Goal: Complete application form: Complete application form

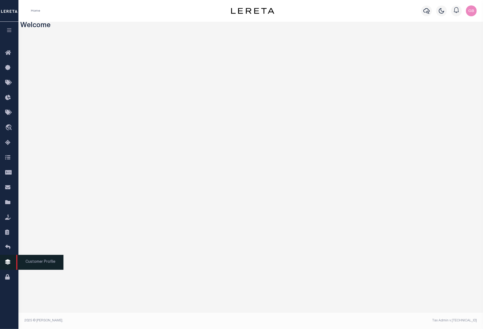
click at [10, 264] on icon at bounding box center [9, 262] width 9 height 7
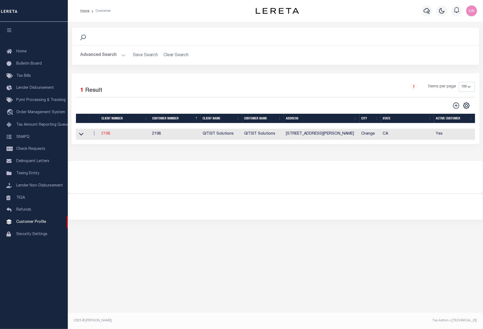
click at [106, 136] on link "2198" at bounding box center [105, 134] width 9 height 4
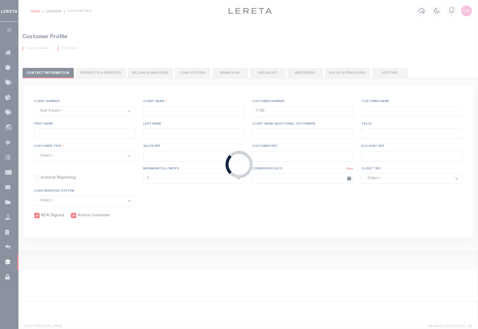
select select
type input "GITSIT Solutions"
type input "Angela"
type input "Suttey"
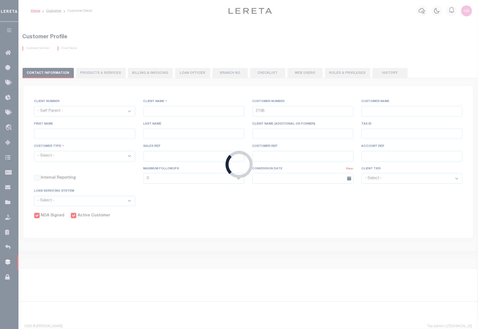
select select "Mixed Portfolio"
type input "Daniel Telles"
type input "Barbara Kendrick"
type input "Tony Targhetta"
checkbox input "true"
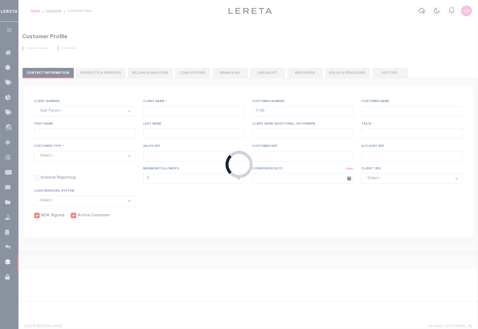
checkbox input "true"
select select
checkbox input "true"
type textarea "Minimum loan volume is charged annually, not monthly. 40 x 12 = 480 minimum loa…"
type input "40"
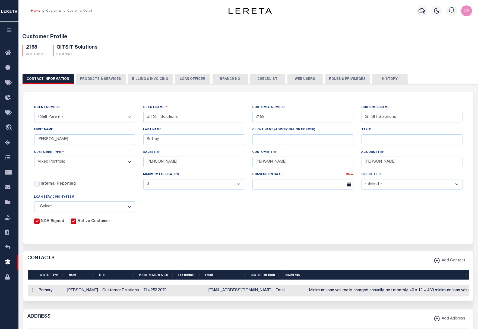
click at [90, 76] on button "PRODUCTS & SERVICES" at bounding box center [101, 79] width 50 height 10
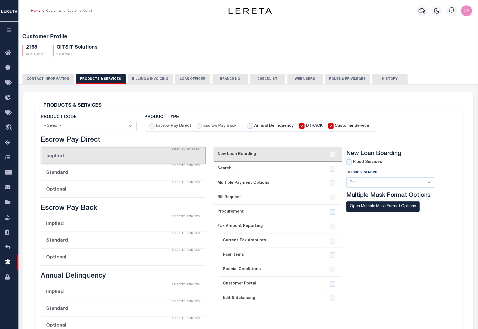
select select "STX"
radio input "true"
checkbox input "true"
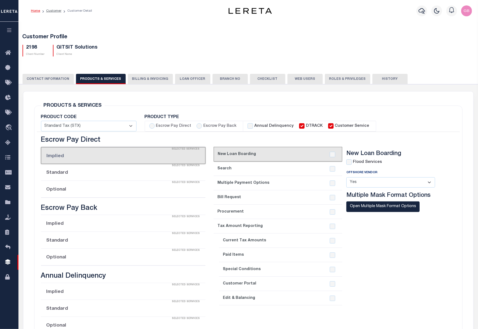
checkbox input "true"
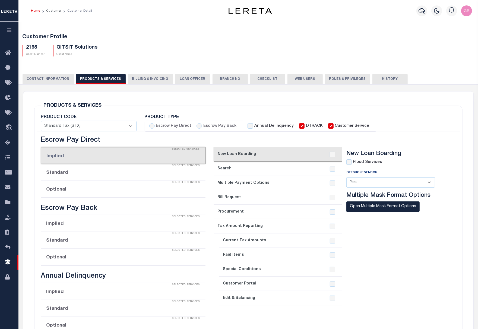
checkbox input "true"
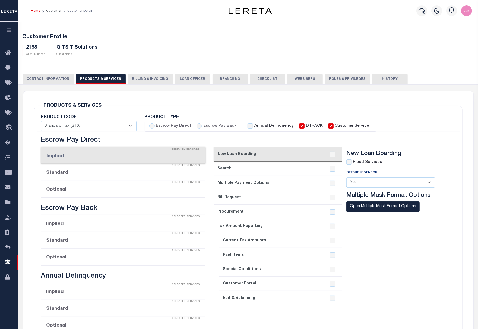
checkbox input "true"
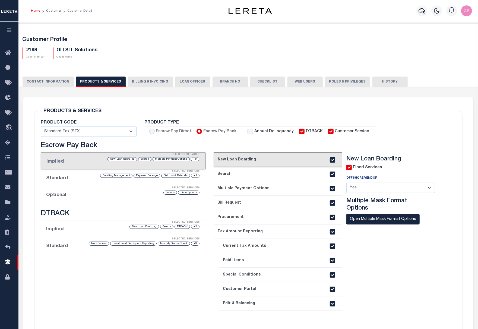
click at [167, 131] on label "Escrow Pay Direct" at bounding box center [173, 132] width 35 height 6
click at [155, 131] on input "Escrow Pay Direct" at bounding box center [151, 131] width 5 height 5
radio input "true"
checkbox input "true"
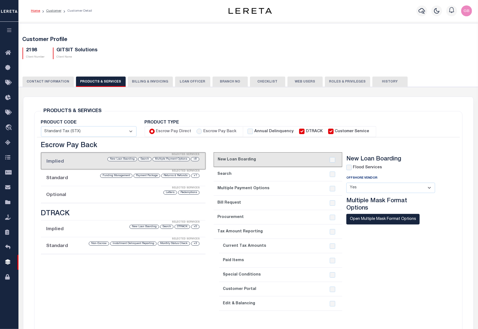
checkbox input "true"
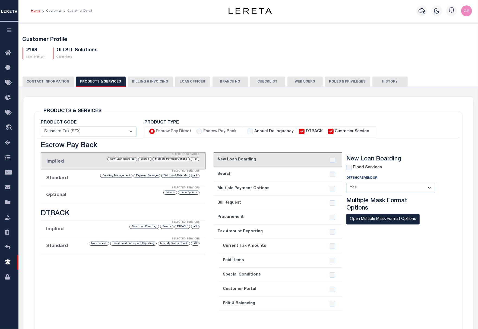
checkbox input "true"
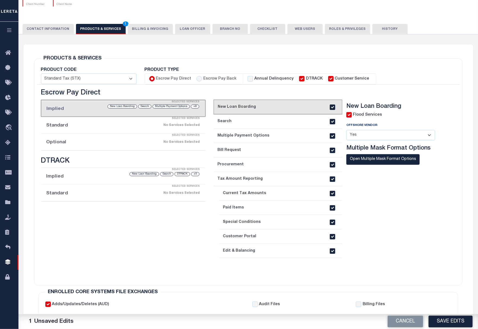
scroll to position [72, 0]
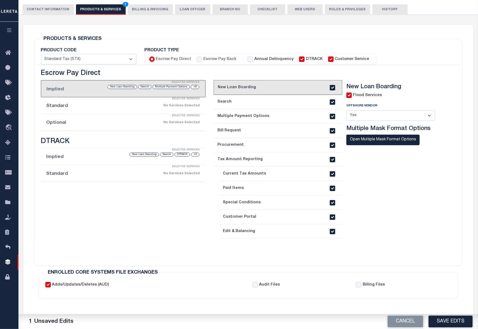
click at [117, 104] on div "Selected Services" at bounding box center [128, 99] width 165 height 11
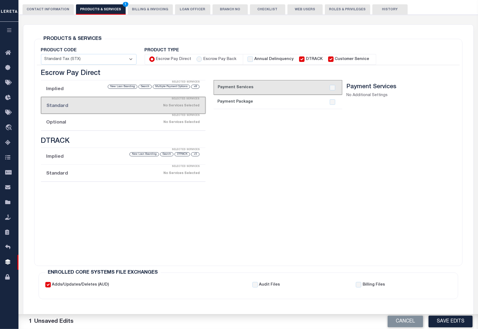
click at [128, 125] on div "No Services Selected" at bounding box center [142, 121] width 115 height 9
